Goal: Task Accomplishment & Management: Use online tool/utility

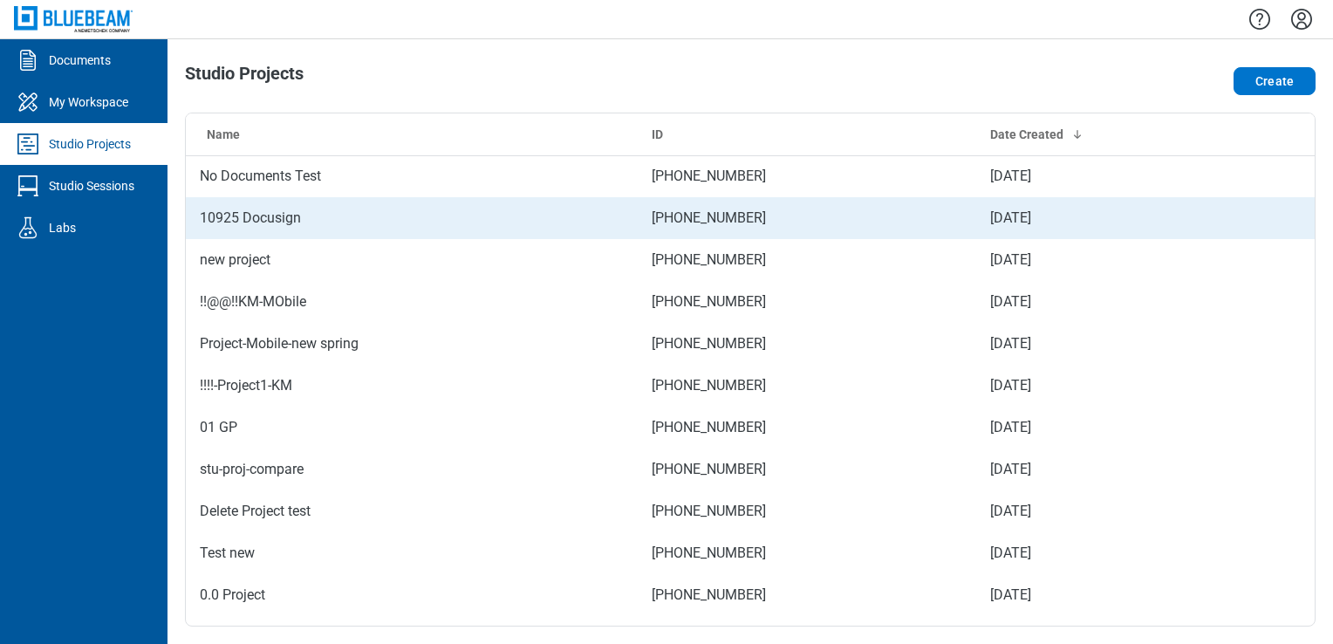
click at [304, 222] on td "10925 Docusign" at bounding box center [412, 218] width 452 height 42
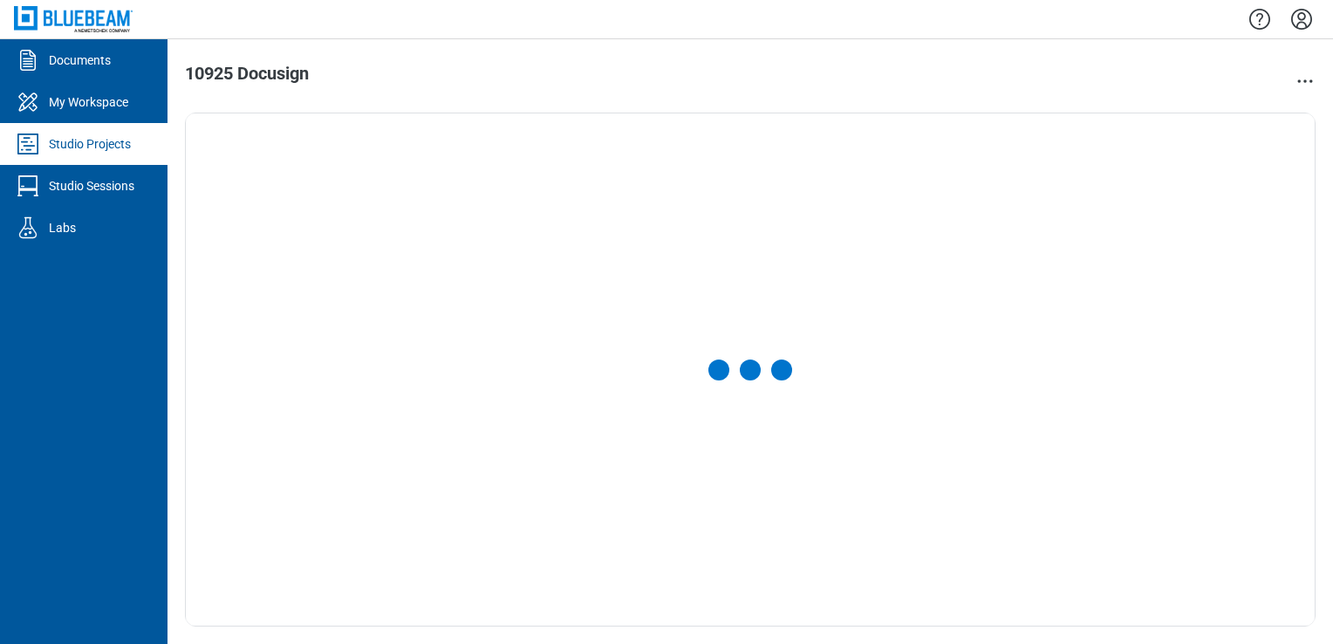
click at [304, 222] on div at bounding box center [750, 369] width 1129 height 512
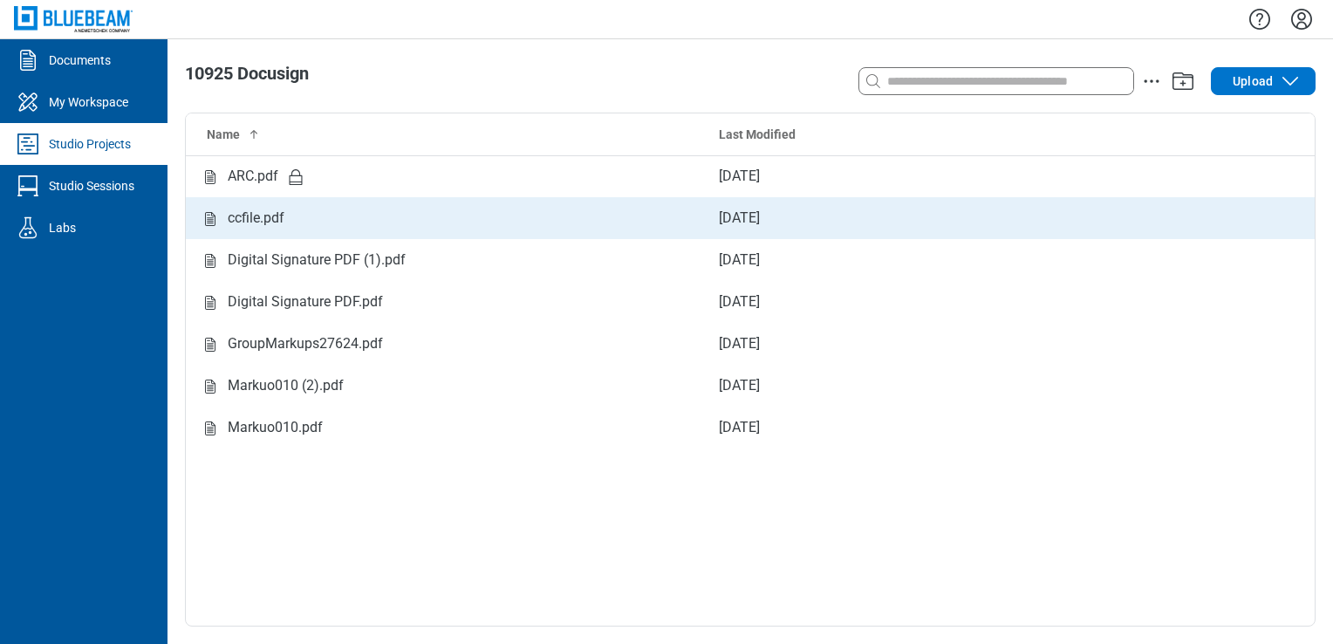
click at [353, 222] on div "ccfile.pdf" at bounding box center [445, 219] width 491 height 22
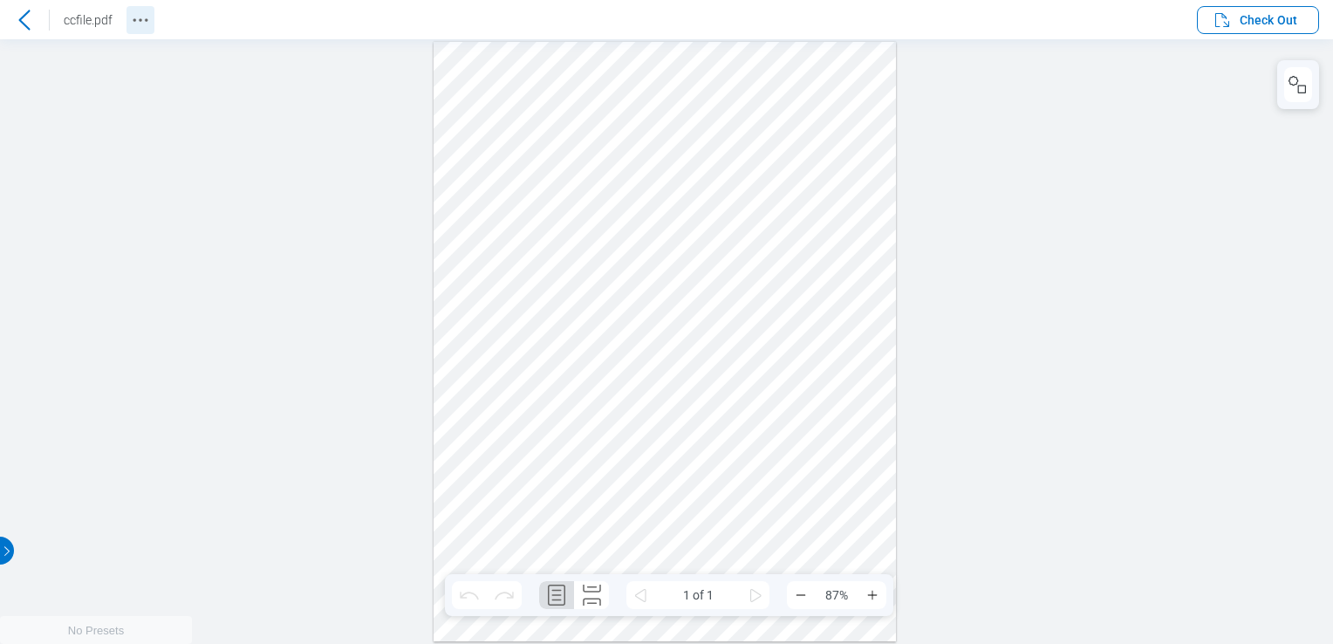
click at [148, 23] on icon "Revision History" at bounding box center [140, 20] width 21 height 21
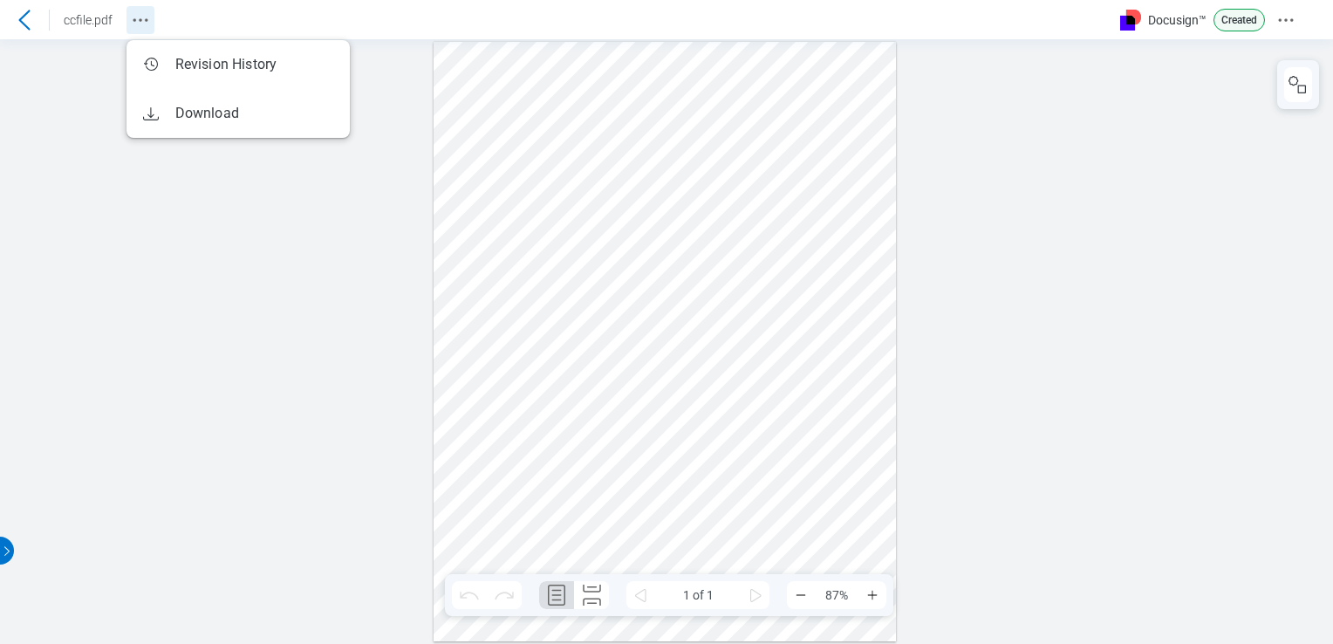
click at [147, 17] on icon "Revision History" at bounding box center [140, 20] width 21 height 21
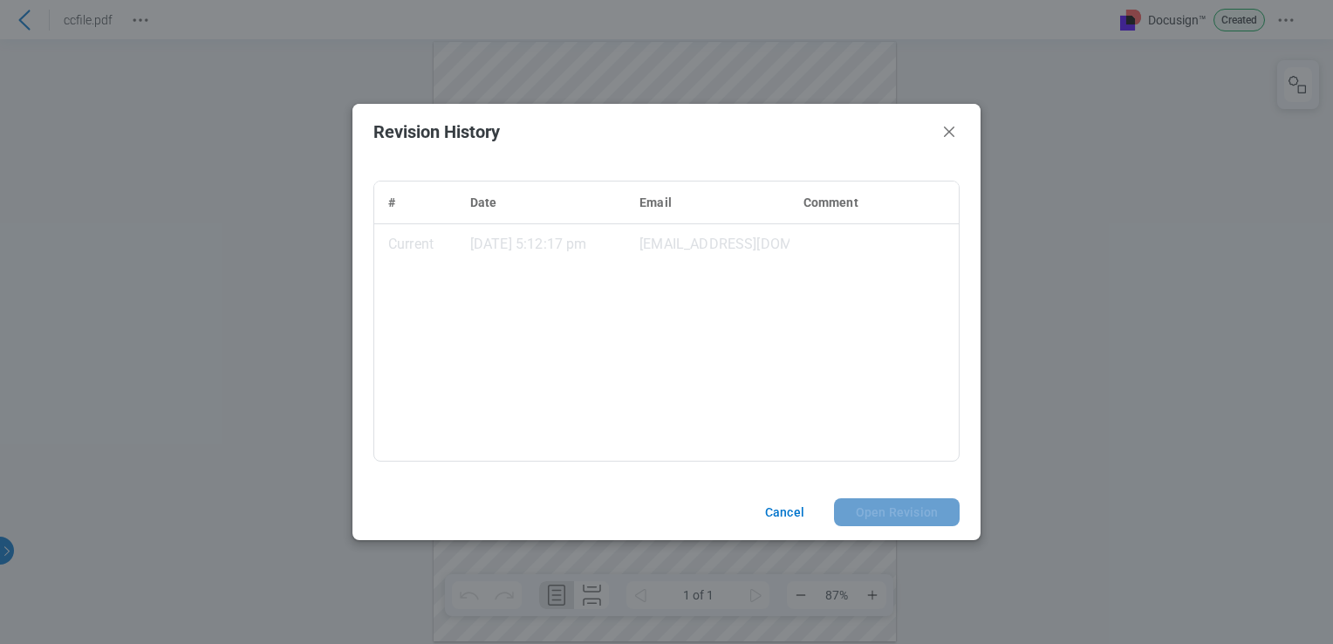
click at [935, 131] on header "Revision History" at bounding box center [667, 132] width 628 height 56
click at [967, 131] on header "Revision History" at bounding box center [667, 132] width 628 height 56
drag, startPoint x: 956, startPoint y: 131, endPoint x: 859, endPoint y: 91, distance: 104.9
click at [956, 131] on icon "Close" at bounding box center [949, 131] width 21 height 21
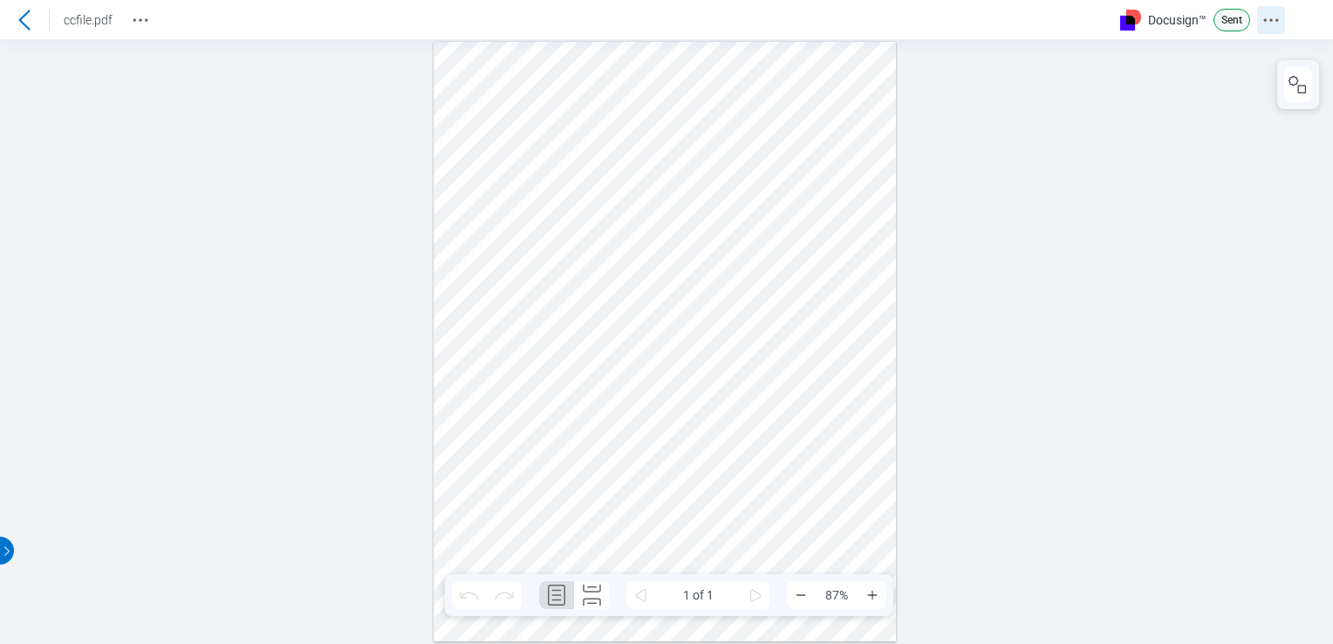
click at [1271, 15] on icon "Docusign Menu" at bounding box center [1271, 20] width 21 height 21
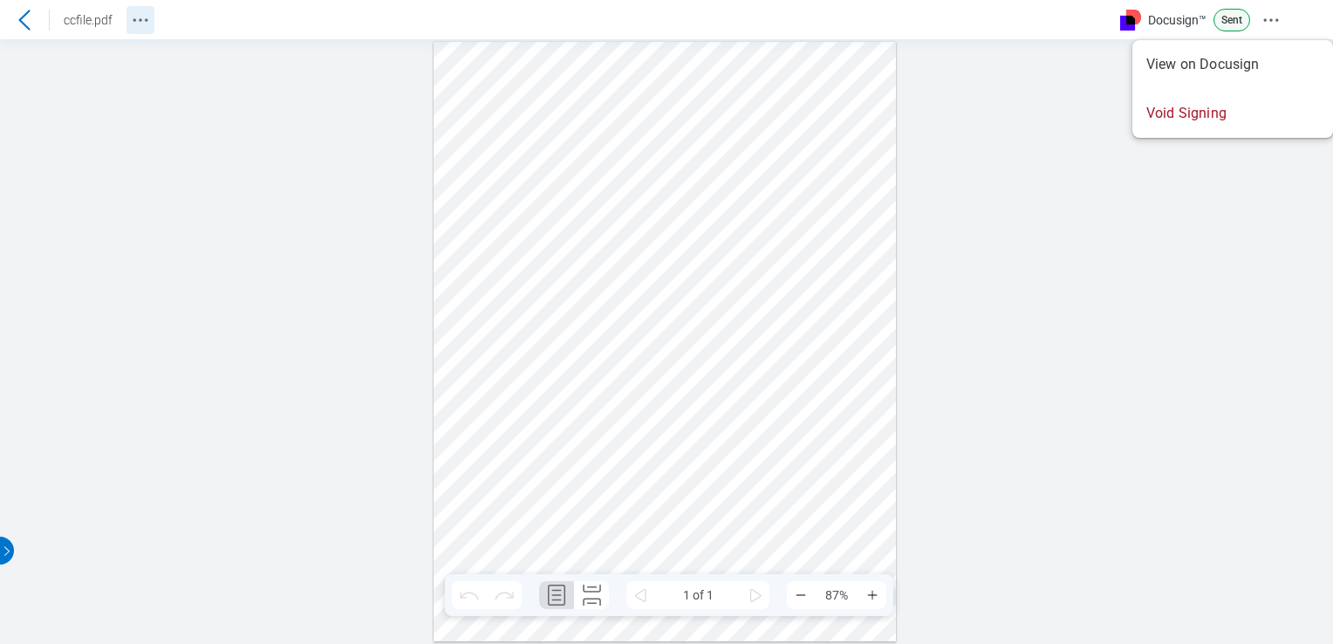
click at [147, 19] on icon "Revision History" at bounding box center [140, 20] width 21 height 21
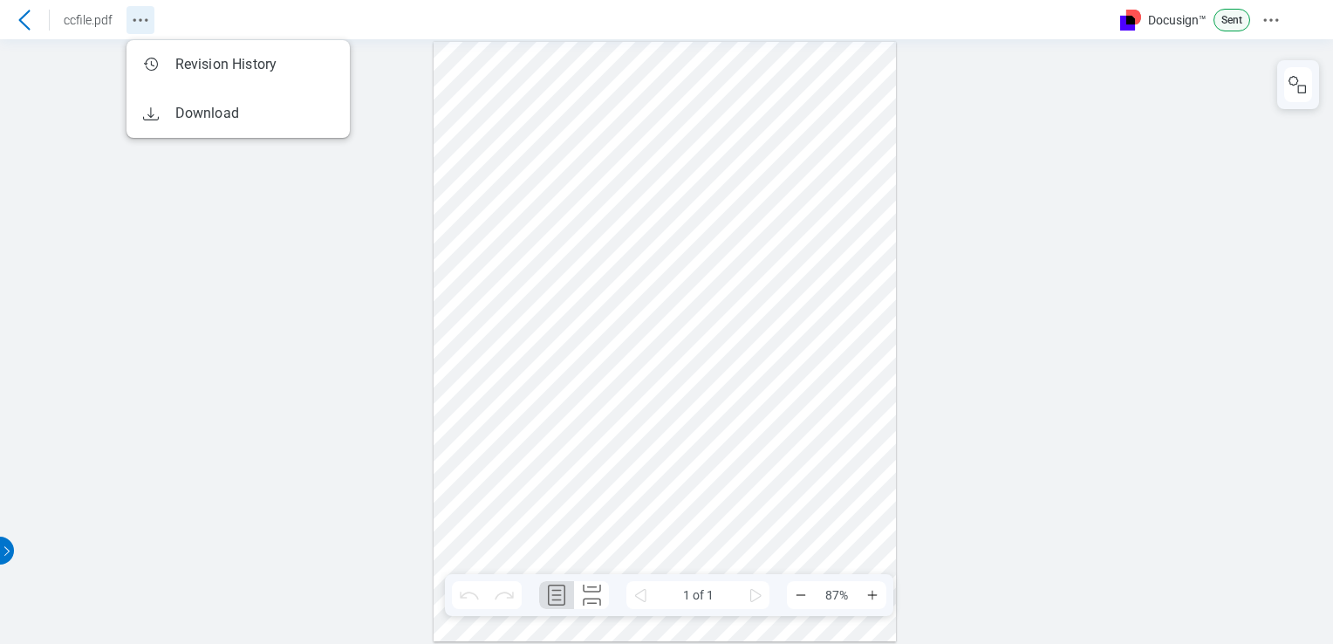
click at [144, 31] on button "Revision History" at bounding box center [141, 20] width 28 height 28
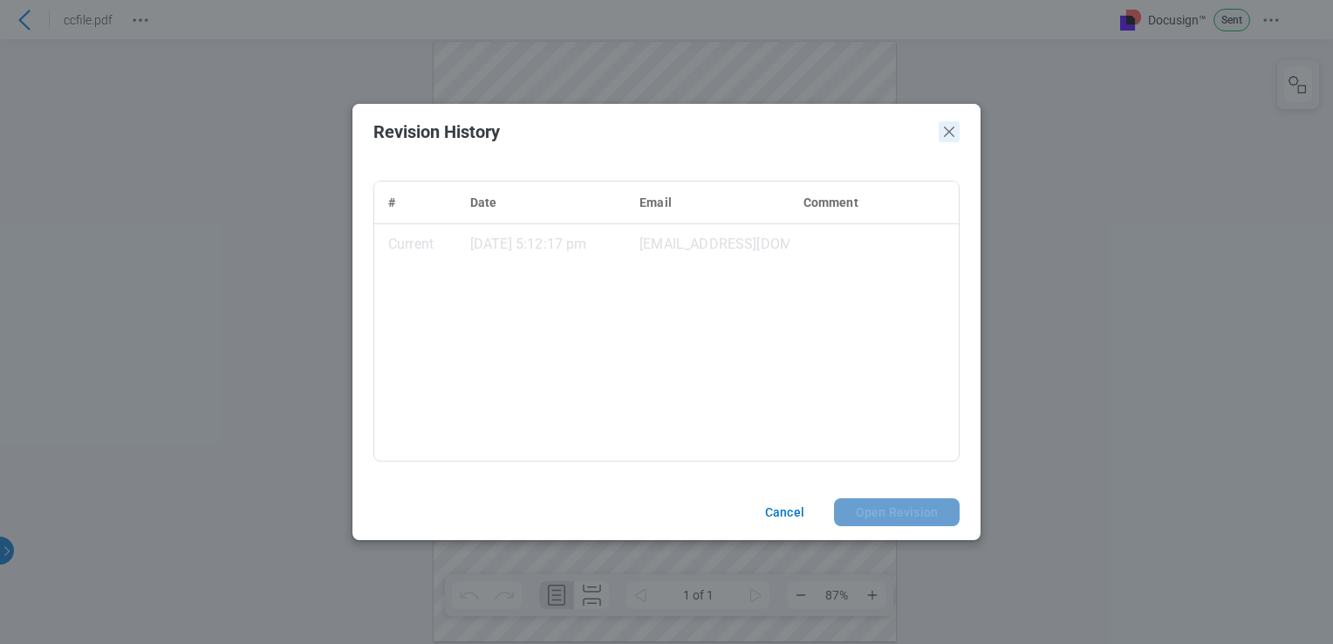
click at [948, 127] on icon "Close" at bounding box center [949, 131] width 21 height 21
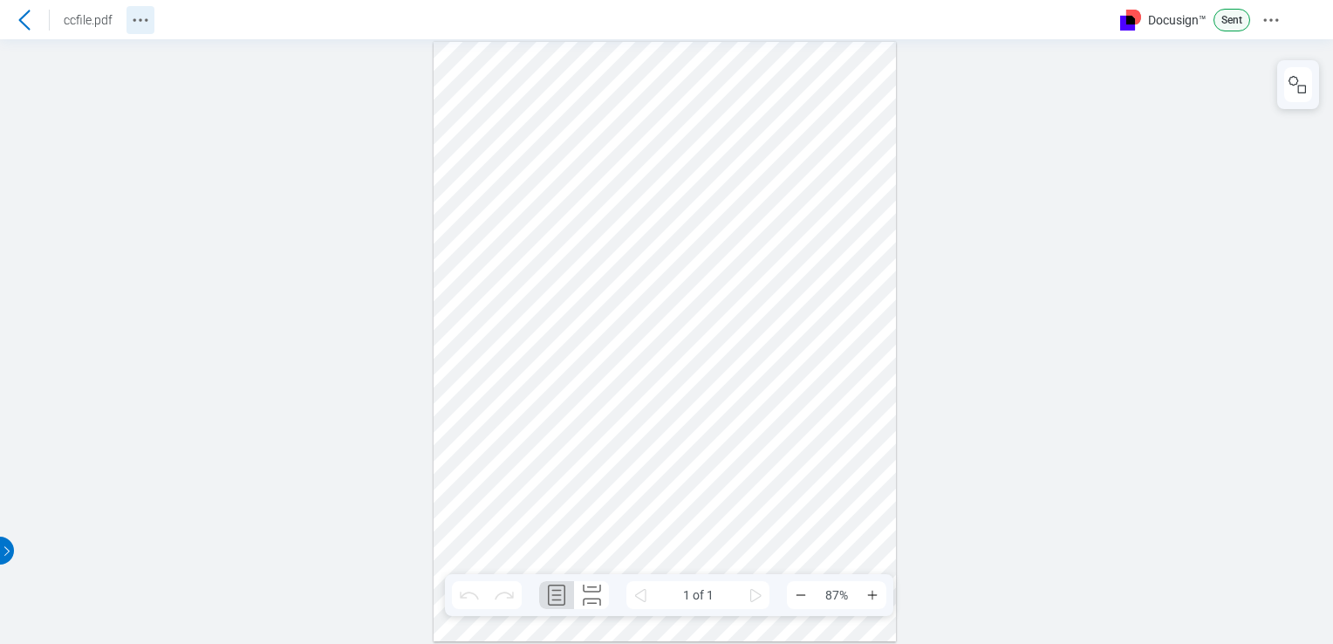
click at [140, 26] on icon "Revision History" at bounding box center [140, 20] width 21 height 21
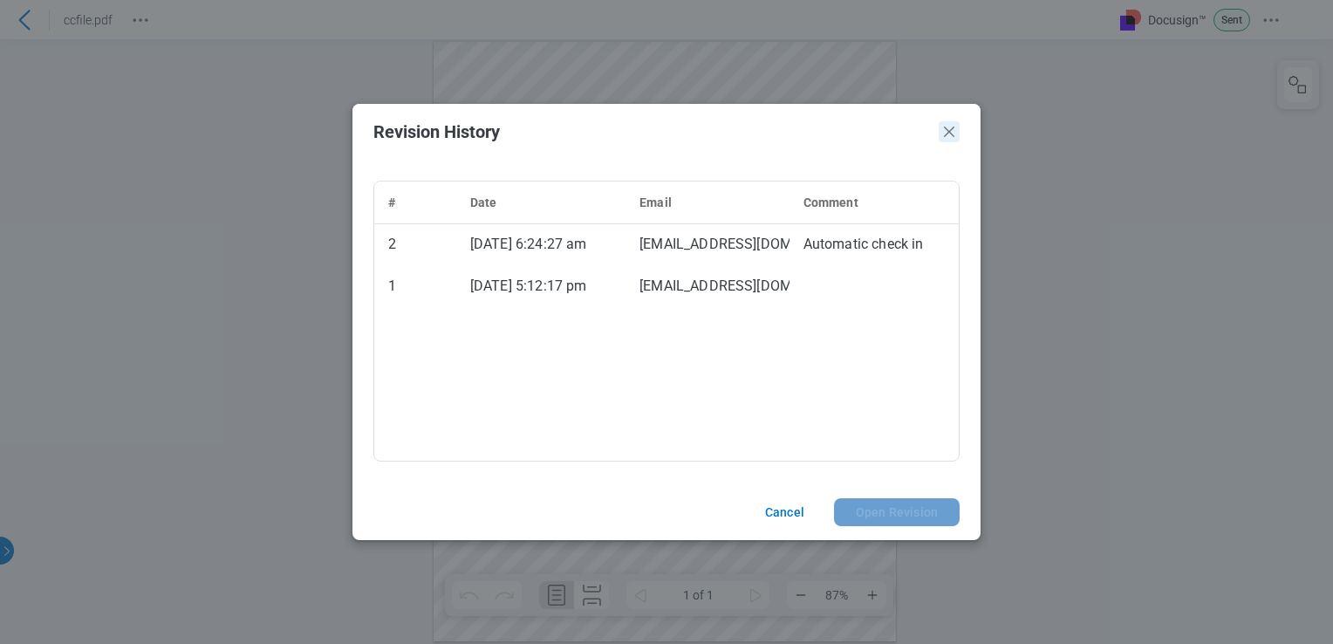
click at [949, 135] on icon "Close" at bounding box center [949, 131] width 21 height 21
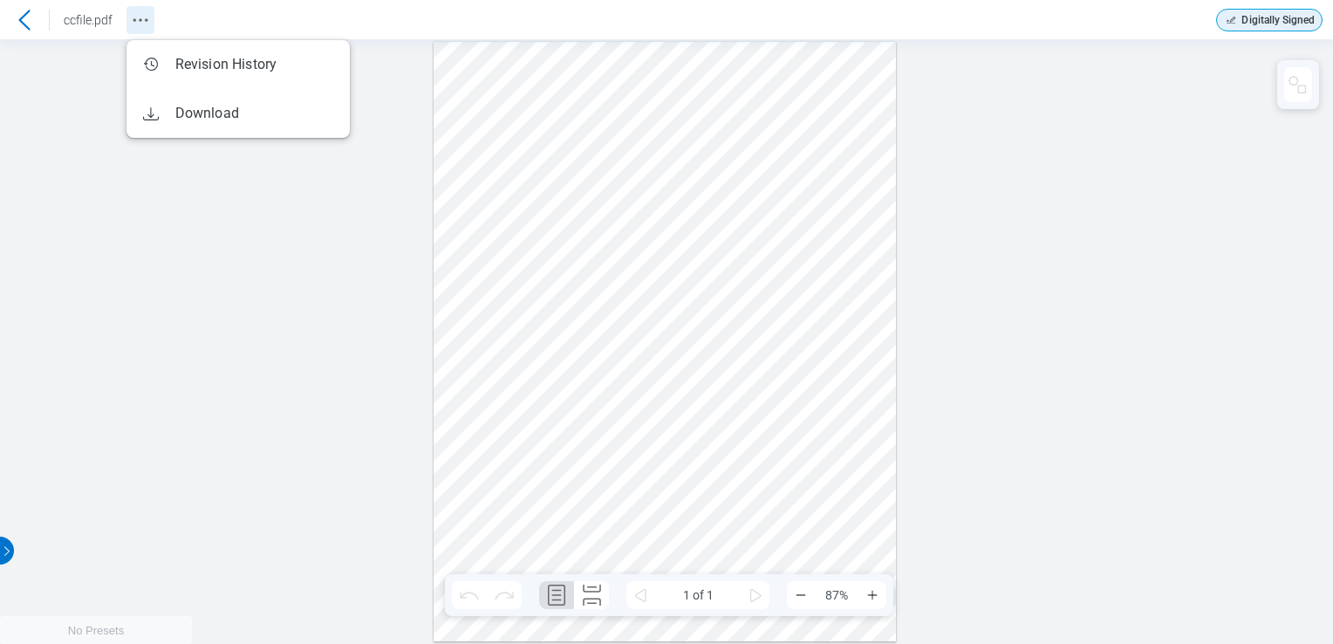
click at [130, 12] on icon "Revision History" at bounding box center [140, 20] width 21 height 21
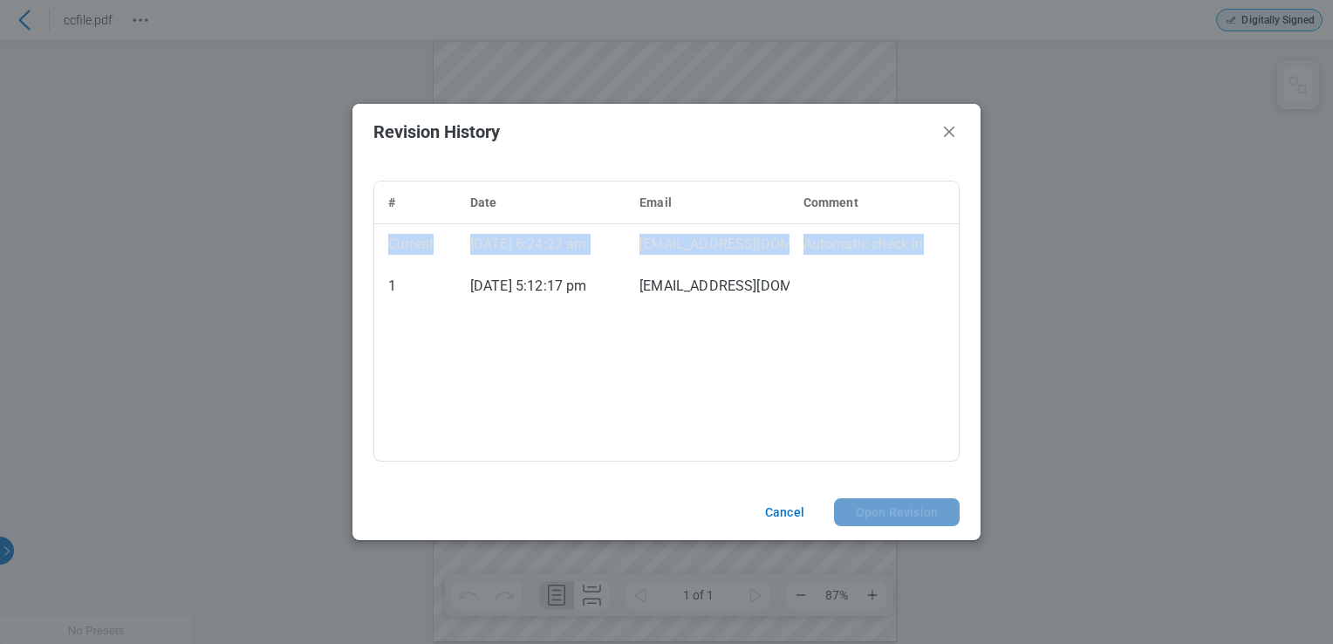
drag, startPoint x: 924, startPoint y: 250, endPoint x: 387, endPoint y: 248, distance: 536.7
click at [387, 248] on tr "Current [DATE] 6:24:27 am [EMAIL_ADDRESS][DOMAIN_NAME] Automatic check in" at bounding box center [666, 244] width 585 height 42
click at [942, 132] on icon "Close" at bounding box center [949, 131] width 21 height 21
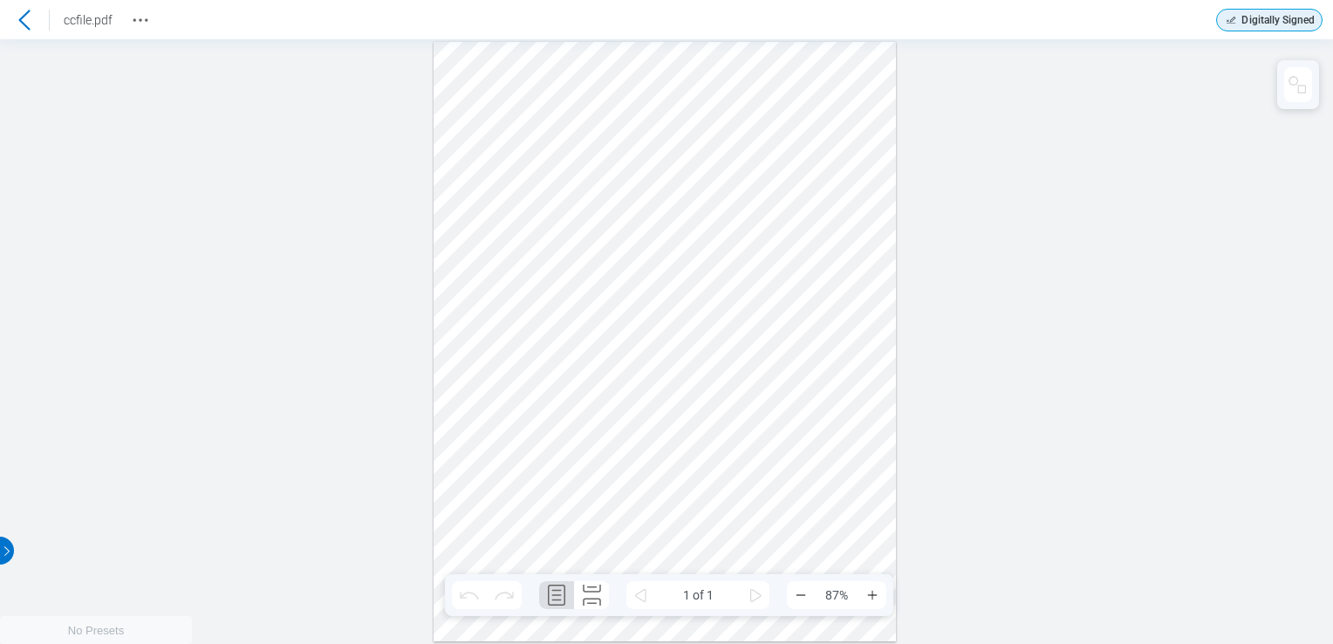
click at [701, 230] on div "Sign here" at bounding box center [665, 342] width 463 height 600
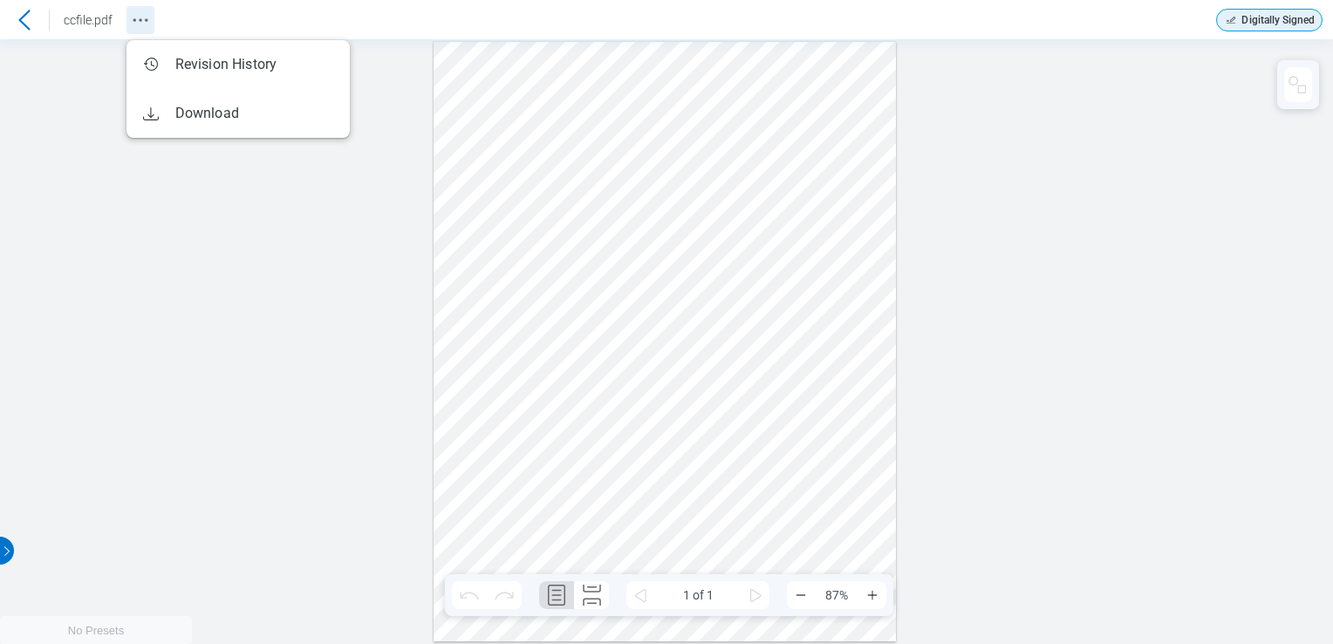
click at [140, 29] on icon "Revision History" at bounding box center [140, 20] width 21 height 21
click at [147, 26] on icon "Revision History" at bounding box center [140, 20] width 21 height 21
click at [26, 30] on div at bounding box center [24, 20] width 28 height 28
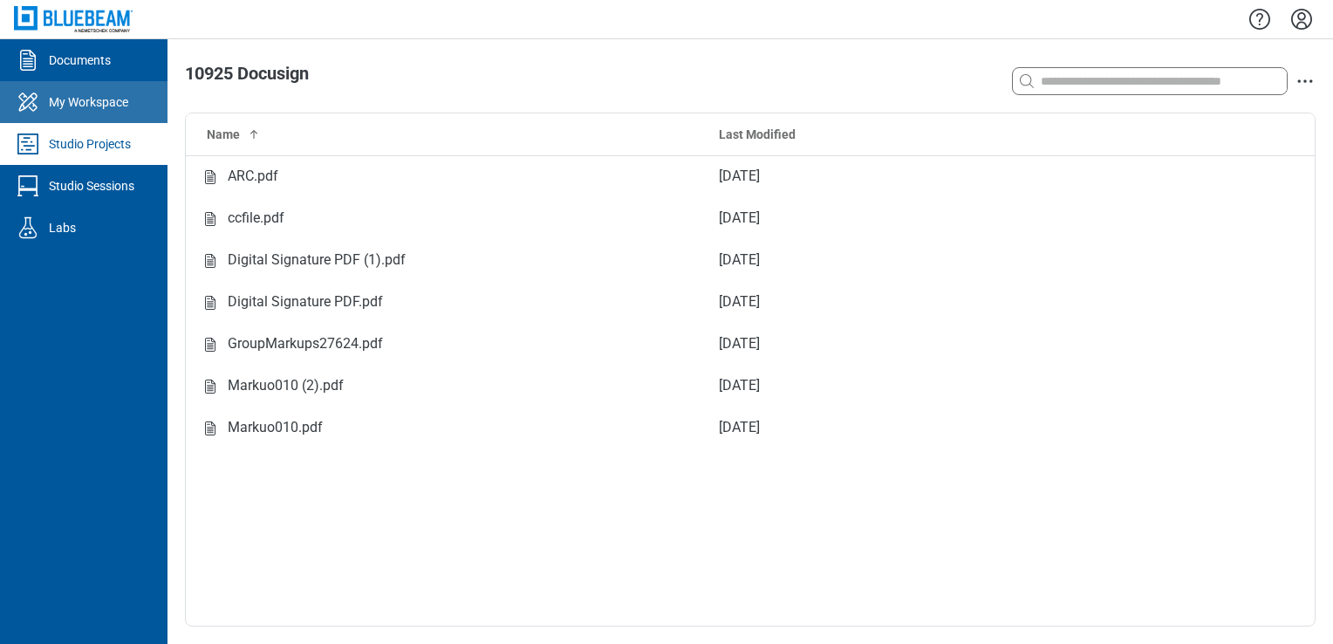
click at [80, 100] on div "My Workspace" at bounding box center [88, 101] width 79 height 17
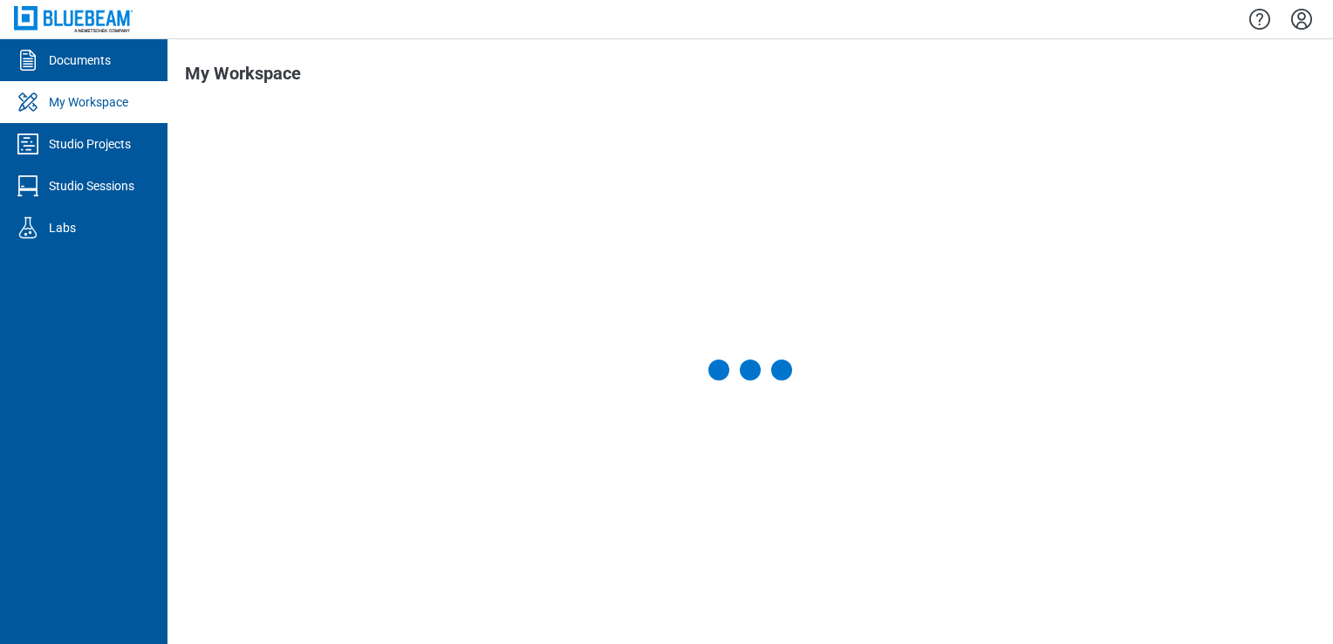
click at [96, 148] on div "Studio Projects" at bounding box center [90, 143] width 82 height 17
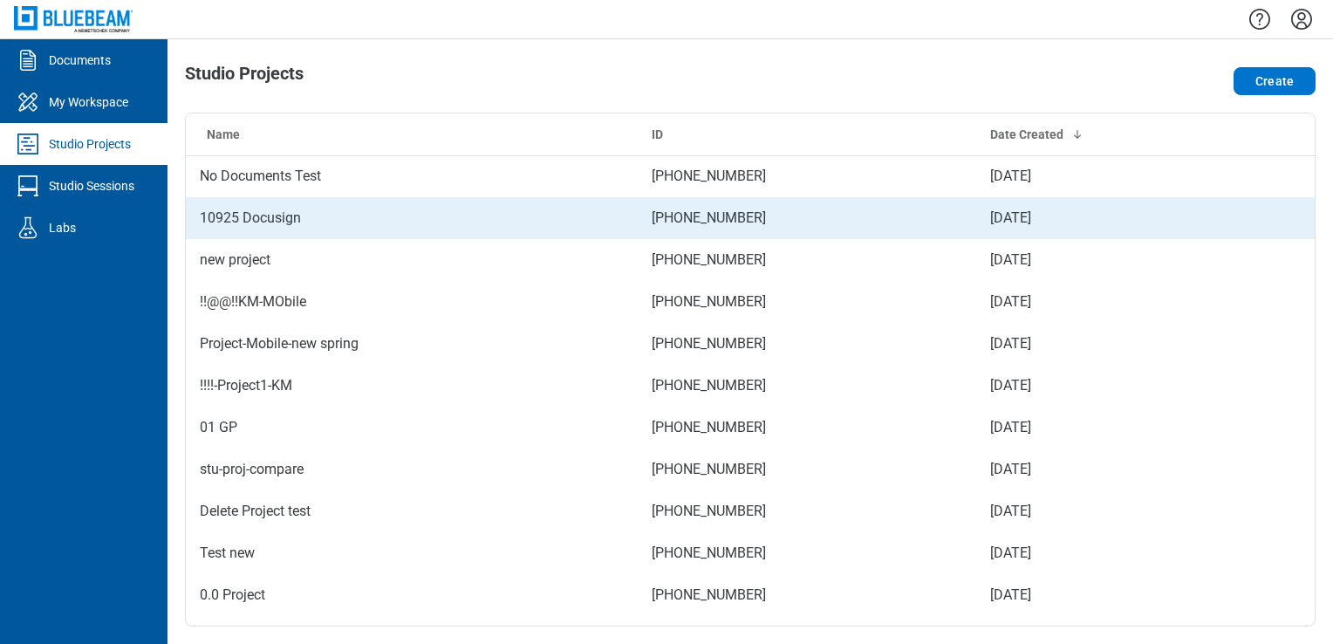
click at [271, 218] on td "10925 Docusign" at bounding box center [412, 218] width 452 height 42
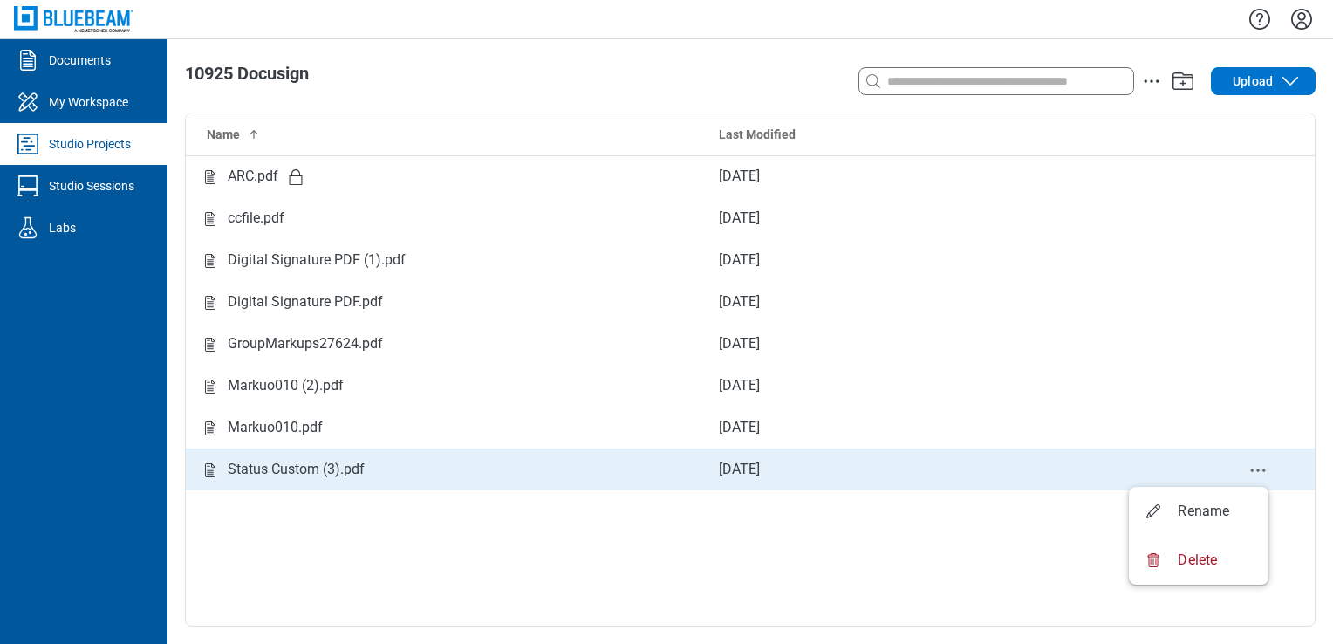
click at [1249, 468] on icon "delete-context-menu" at bounding box center [1258, 470] width 21 height 21
click at [359, 473] on div "Status Custom (3).pdf" at bounding box center [296, 470] width 137 height 22
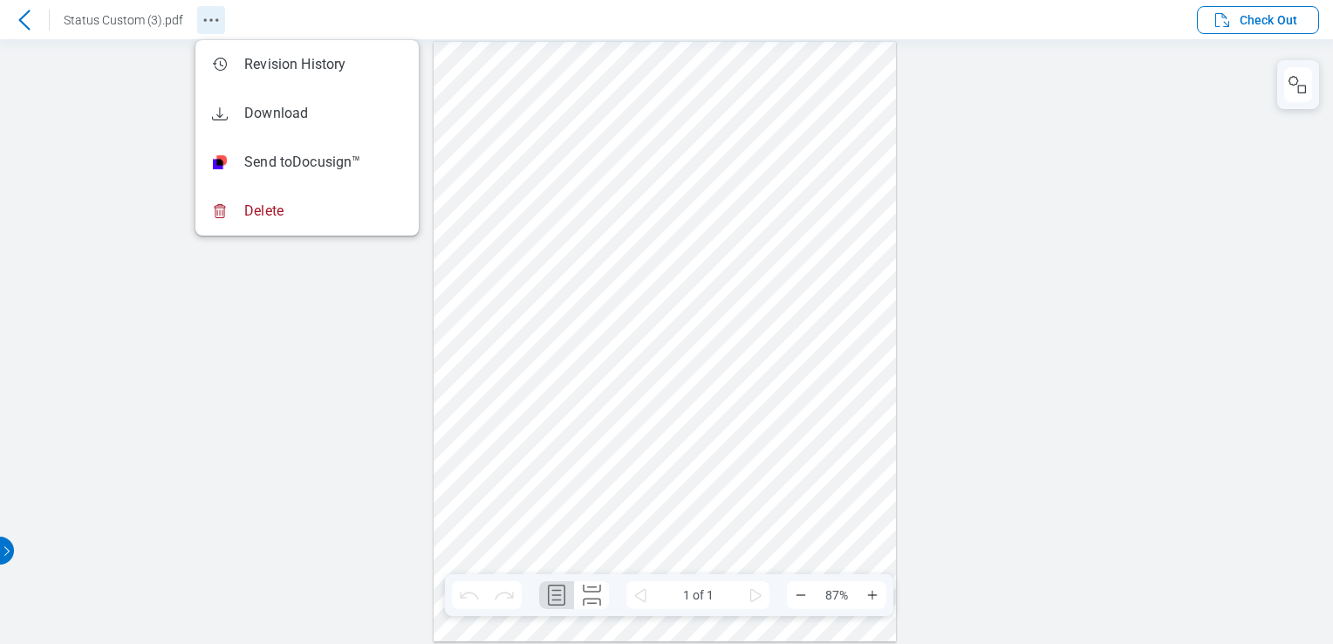
click at [210, 12] on icon "Revision History" at bounding box center [211, 20] width 21 height 21
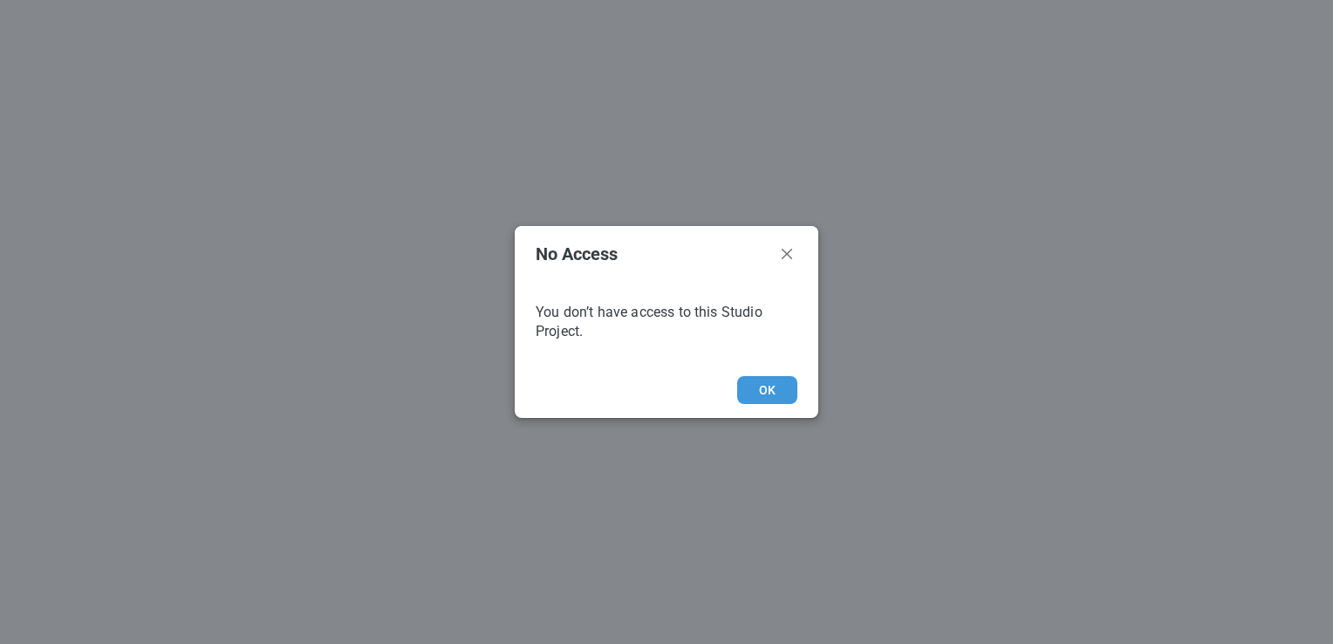
click at [757, 390] on button "OK" at bounding box center [767, 390] width 60 height 28
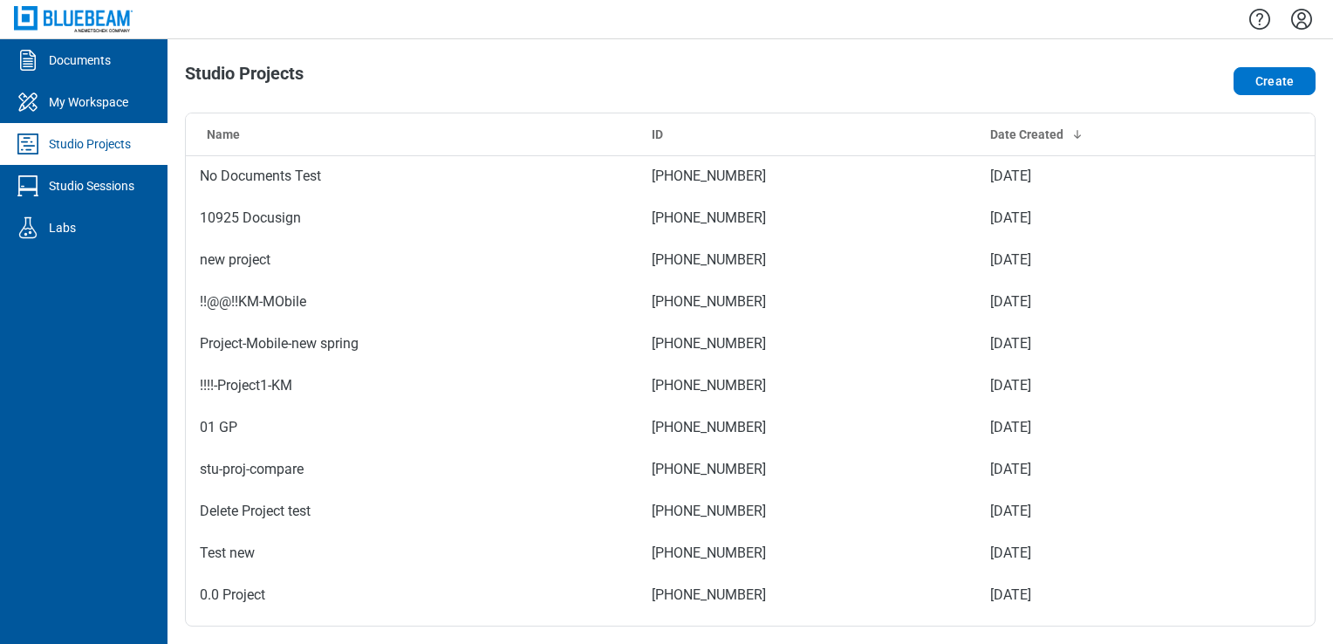
click at [100, 152] on div "Studio Projects" at bounding box center [90, 143] width 82 height 17
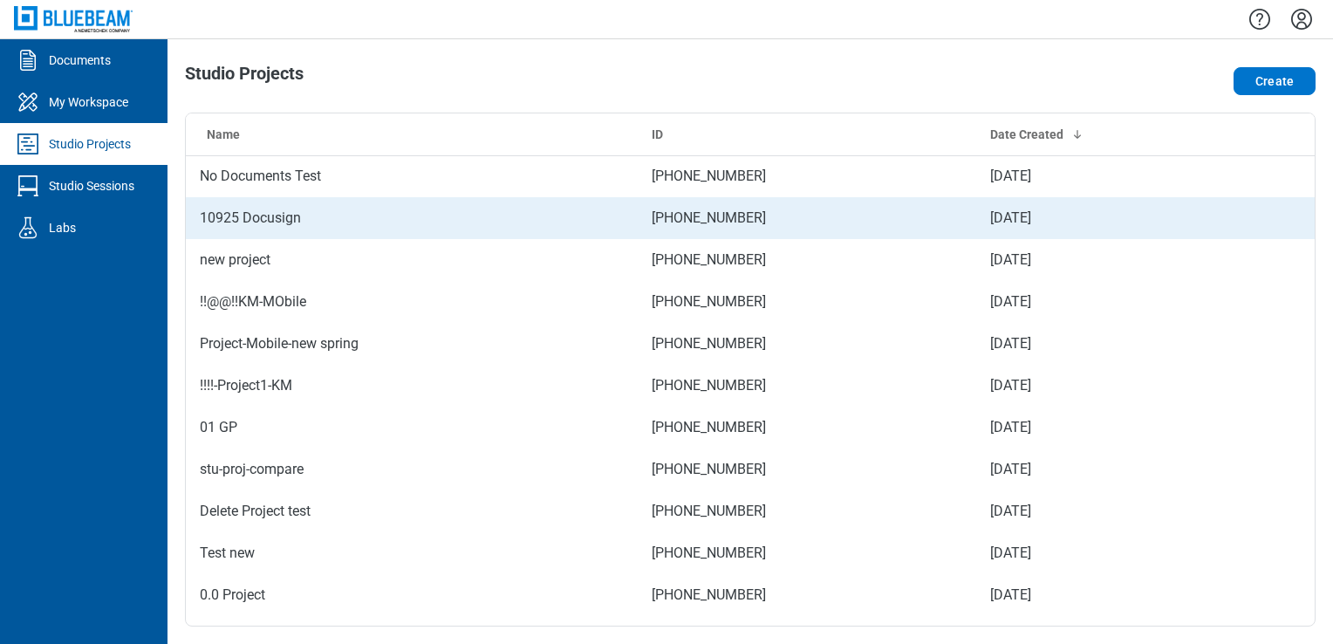
click at [234, 216] on td "10925 Docusign" at bounding box center [412, 218] width 452 height 42
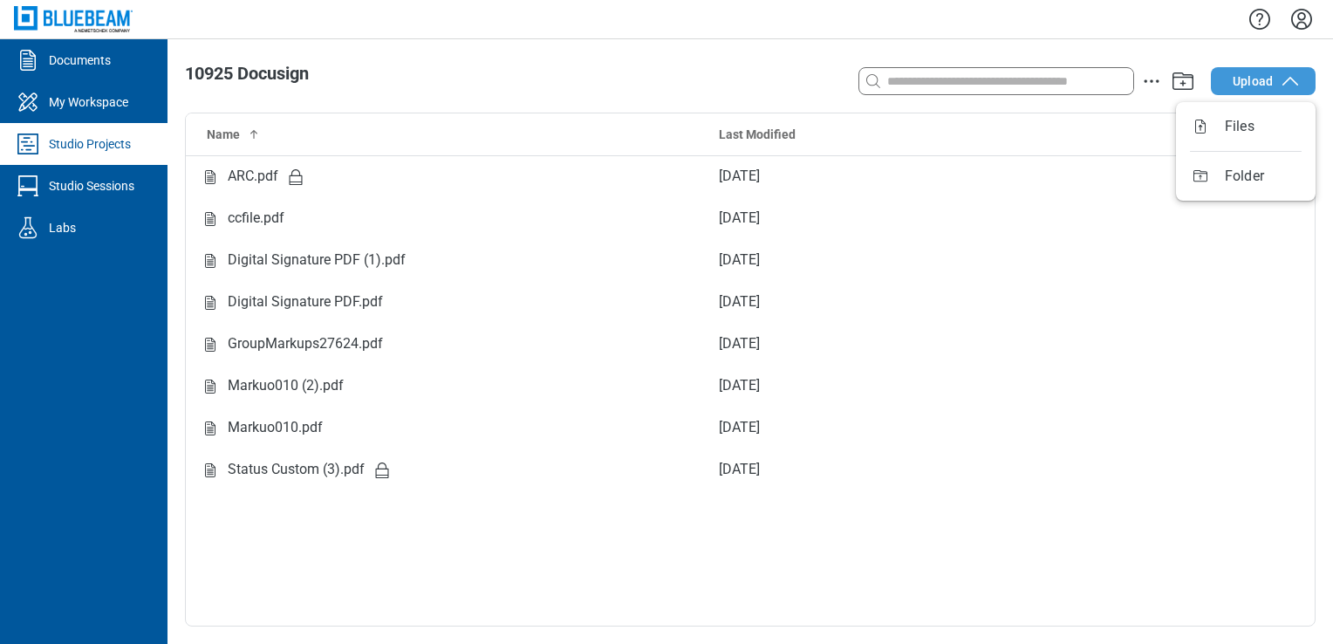
click at [1278, 75] on button "Upload" at bounding box center [1263, 81] width 105 height 28
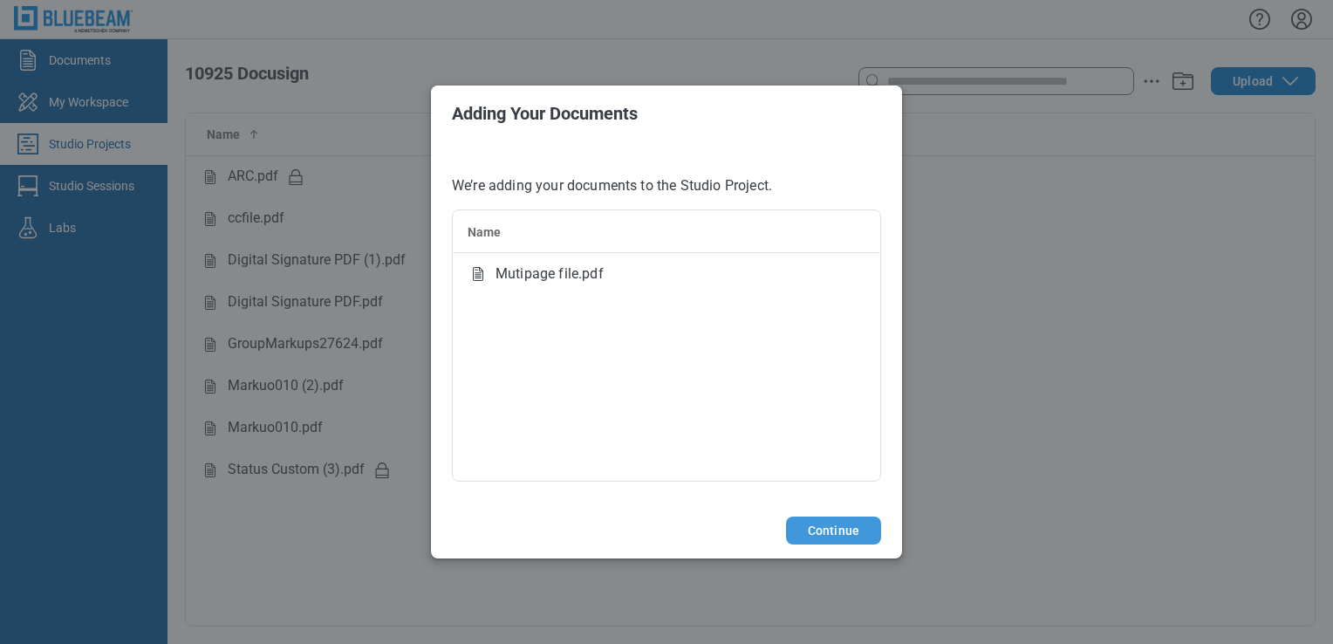
click at [834, 525] on button "Continue" at bounding box center [833, 531] width 95 height 28
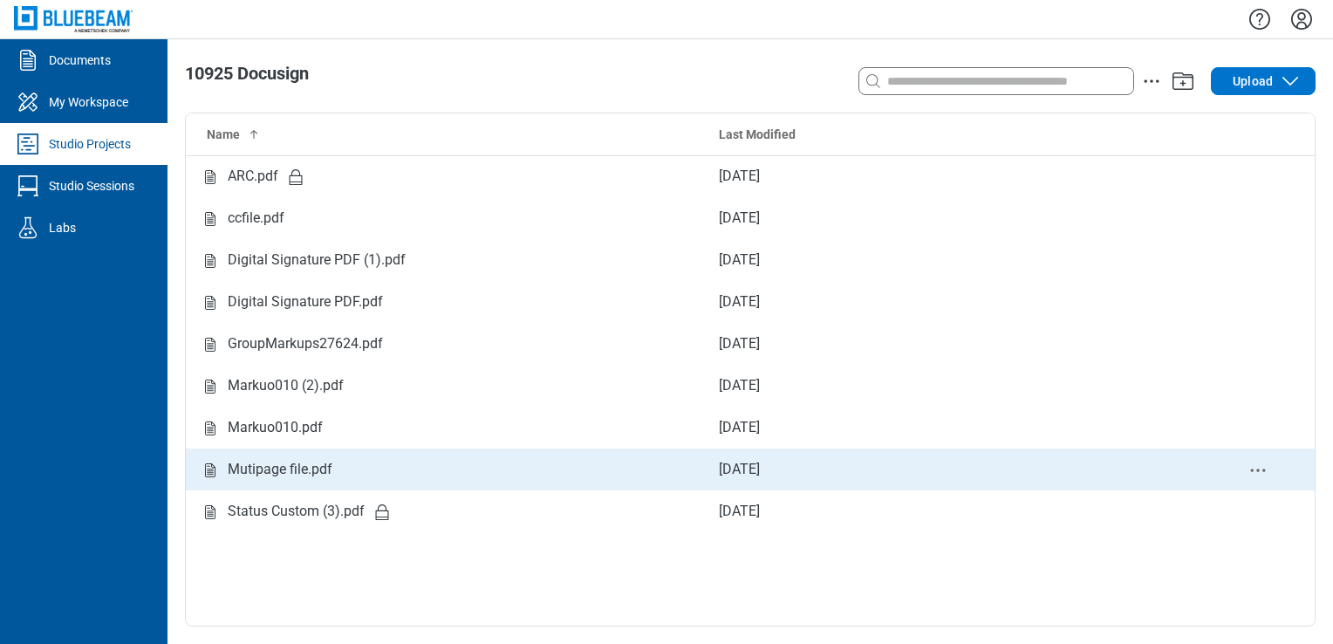
click at [286, 463] on div "Mutipage file.pdf" at bounding box center [280, 470] width 105 height 22
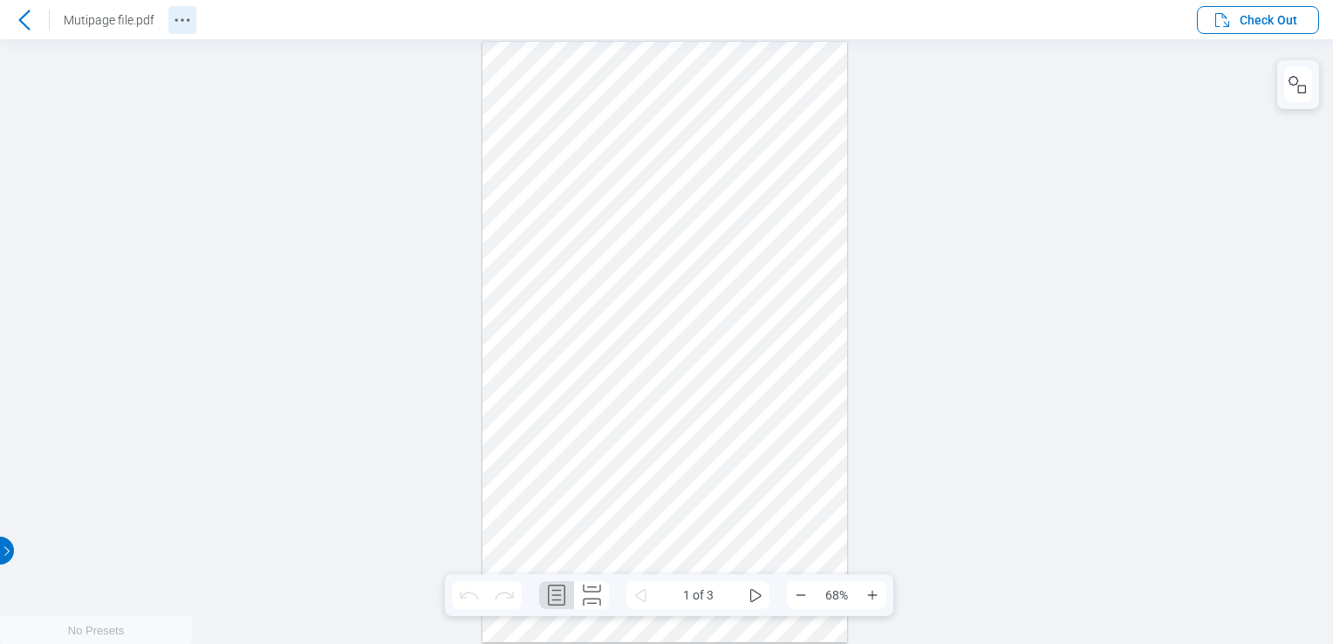
click at [169, 23] on button "Revision History" at bounding box center [182, 20] width 28 height 28
click at [24, 12] on icon at bounding box center [24, 20] width 21 height 21
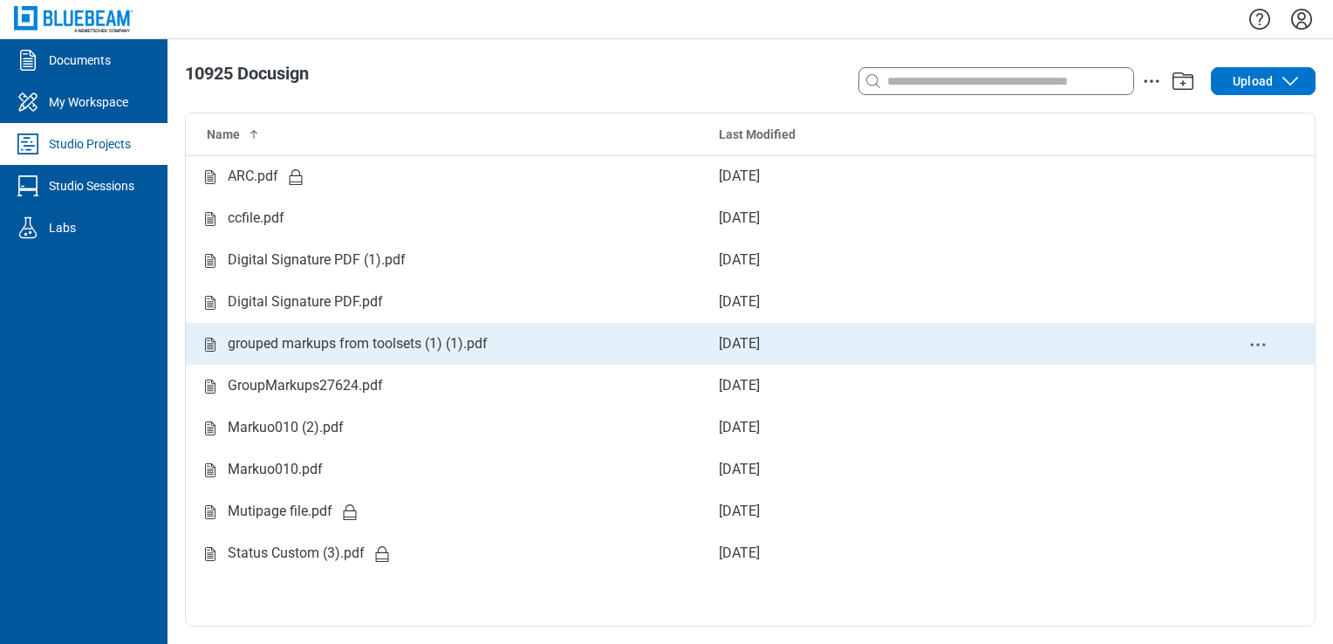
click at [492, 346] on div "grouped markups from toolsets (1) (1).pdf" at bounding box center [445, 344] width 491 height 22
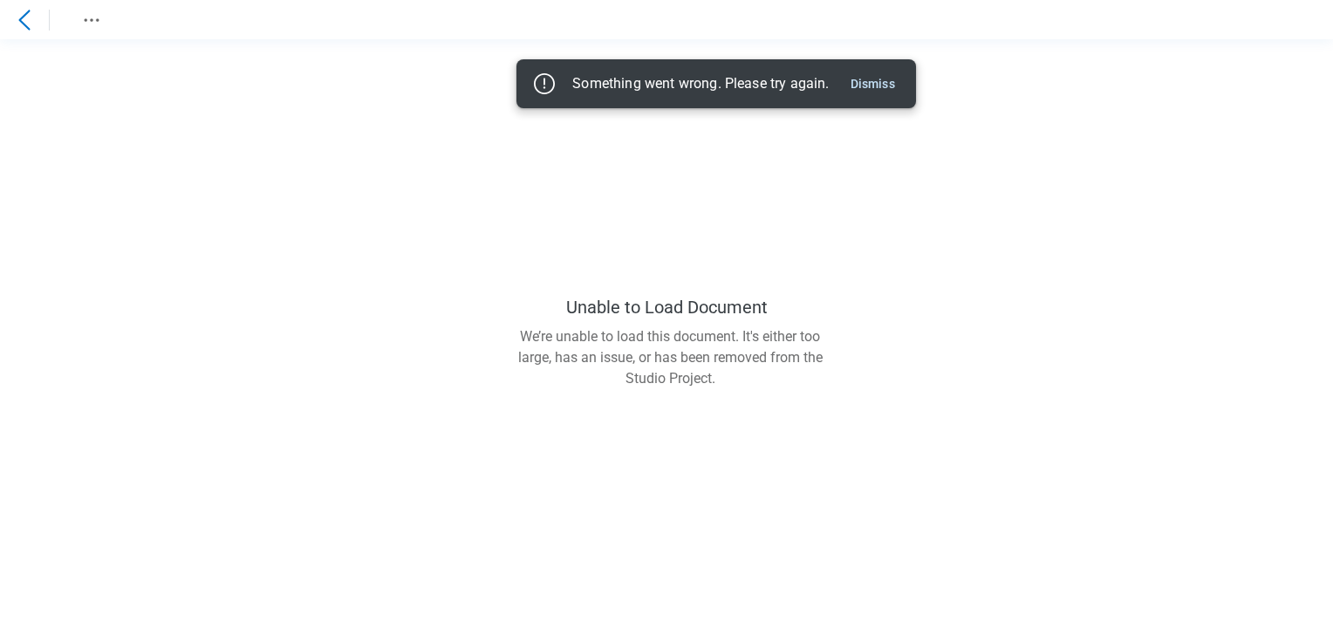
click at [426, 46] on main "Unable to Load Document We’re unable to load this document. It's either too lar…" at bounding box center [666, 341] width 1333 height 605
